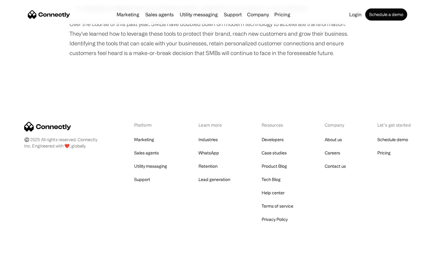
scroll to position [518, 0]
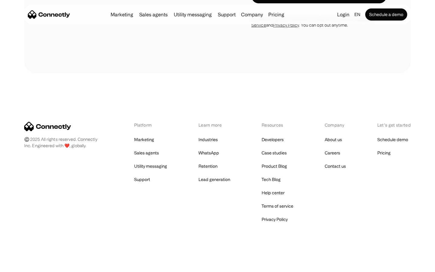
scroll to position [1162, 0]
